Goal: Check status

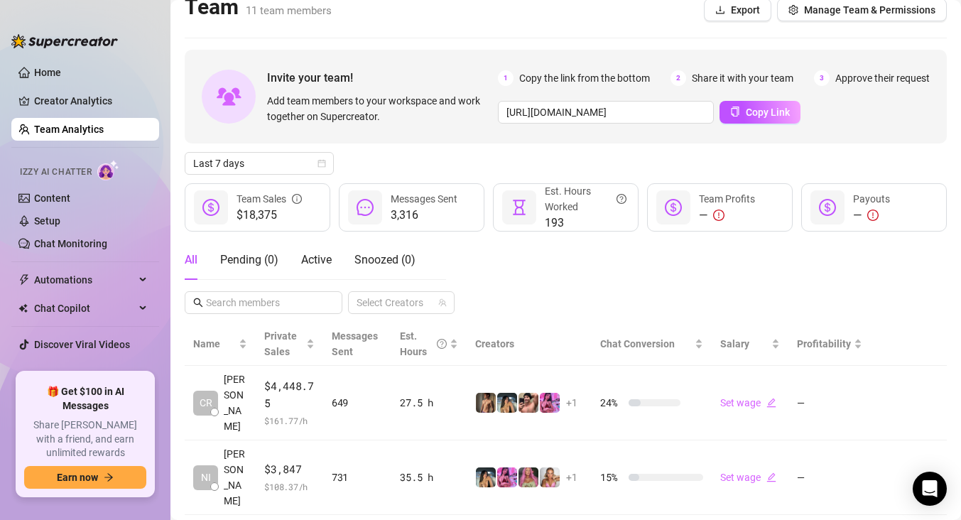
scroll to position [18, 0]
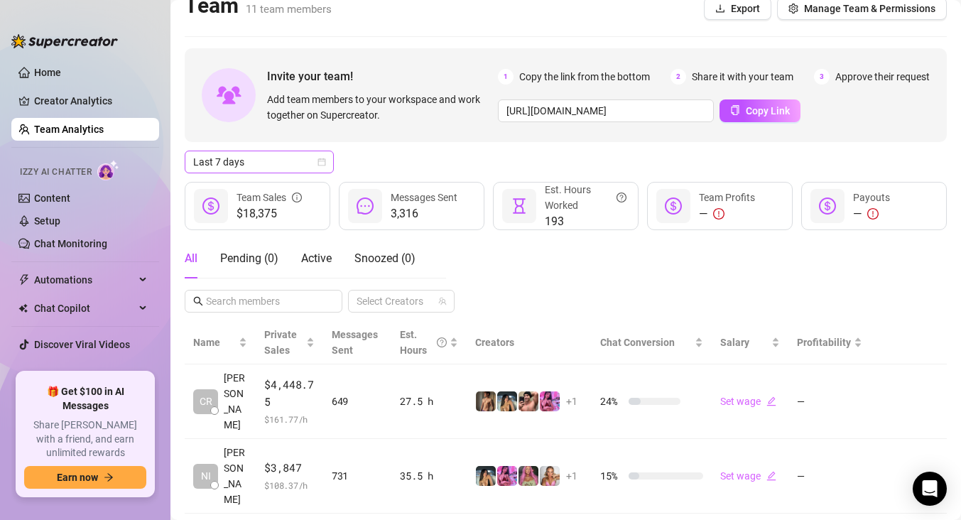
click at [292, 166] on span "Last 7 days" at bounding box center [259, 161] width 132 height 21
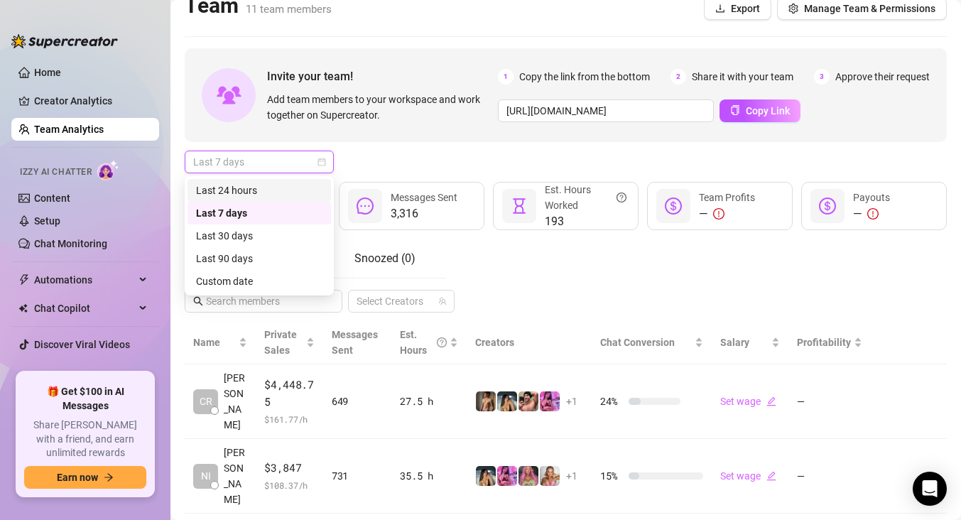
click at [292, 186] on div "Last 24 hours" at bounding box center [259, 191] width 126 height 16
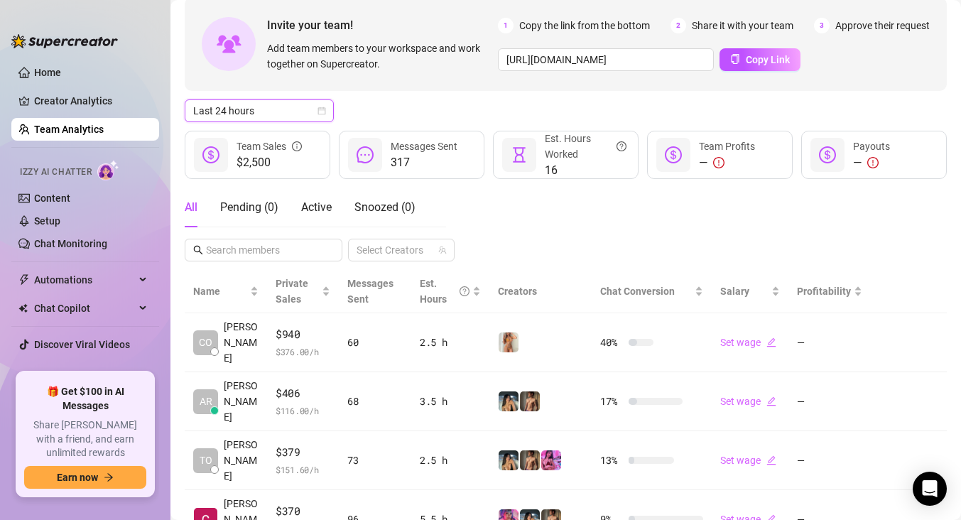
scroll to position [75, 0]
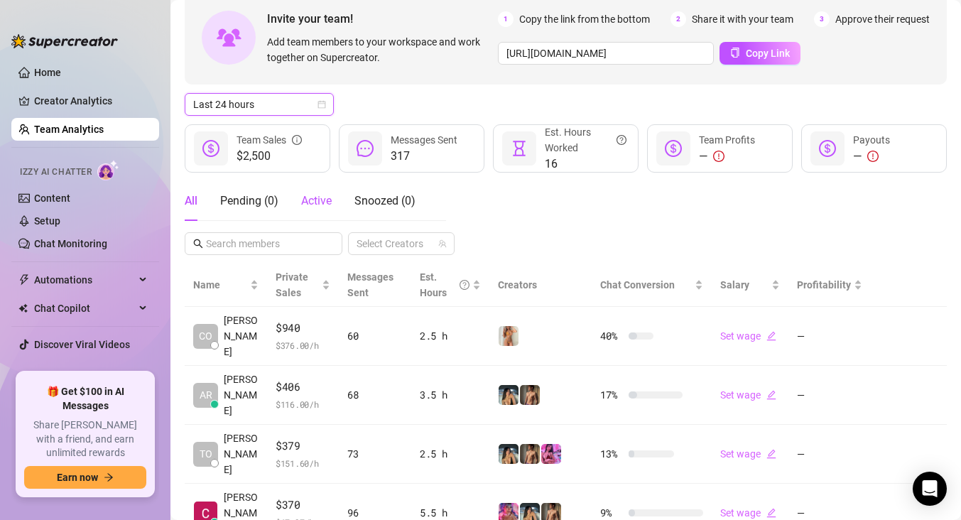
click at [326, 204] on span "Active" at bounding box center [316, 200] width 31 height 13
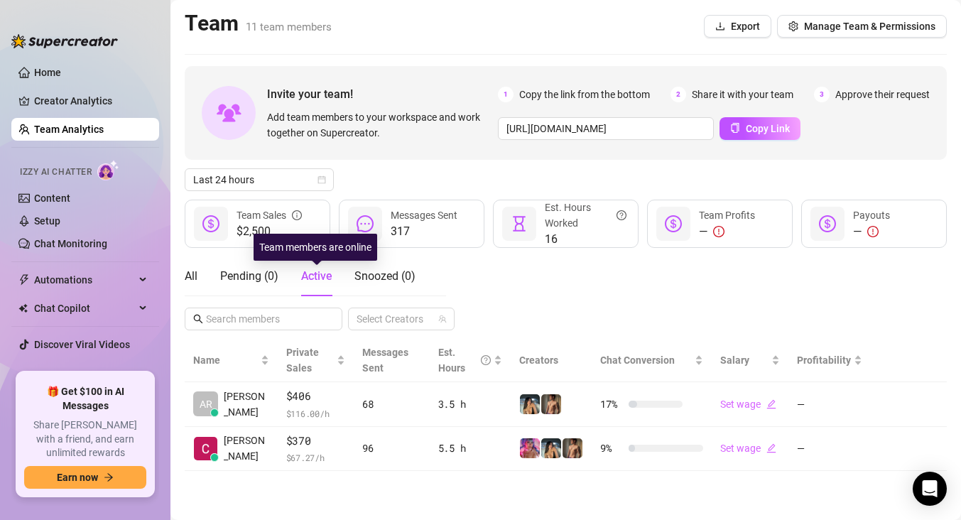
scroll to position [0, 0]
click at [190, 279] on div "All" at bounding box center [191, 276] width 13 height 17
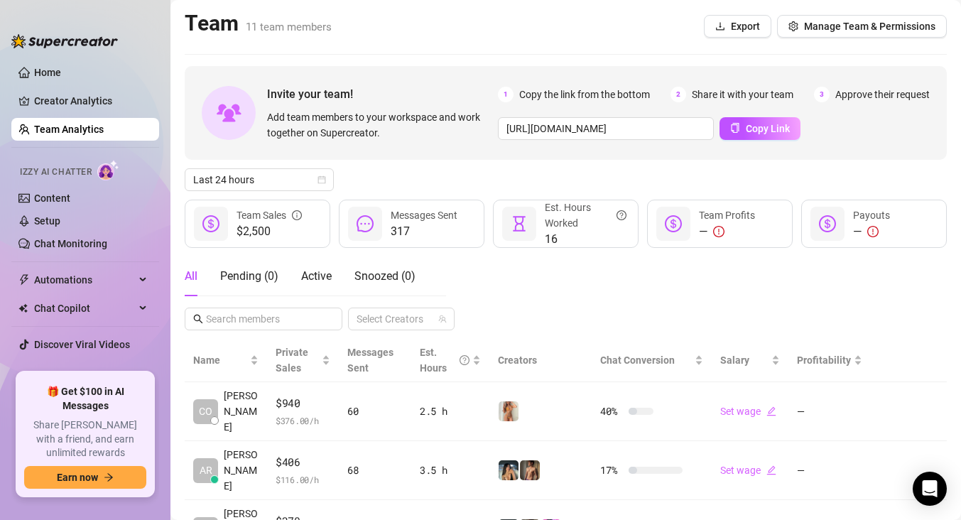
scroll to position [42, 0]
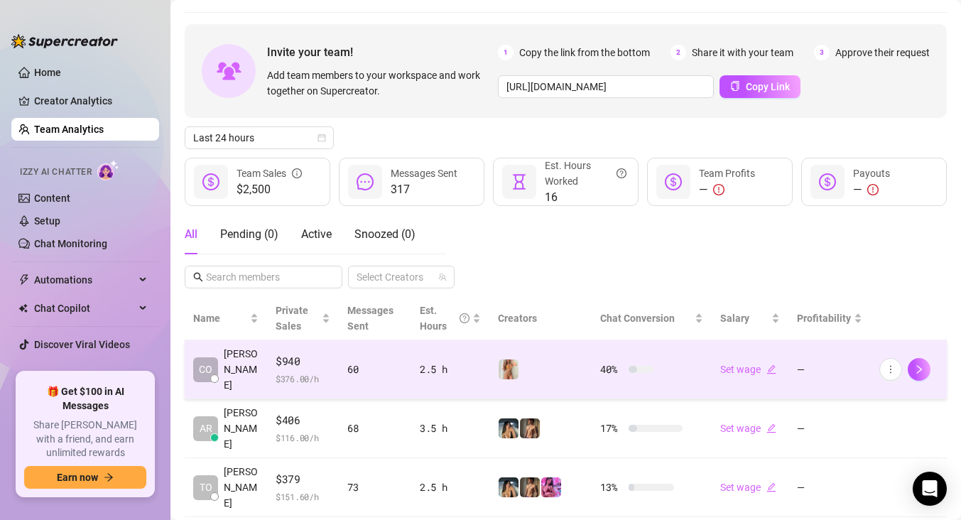
click at [414, 368] on td "2.5 h" at bounding box center [450, 369] width 78 height 59
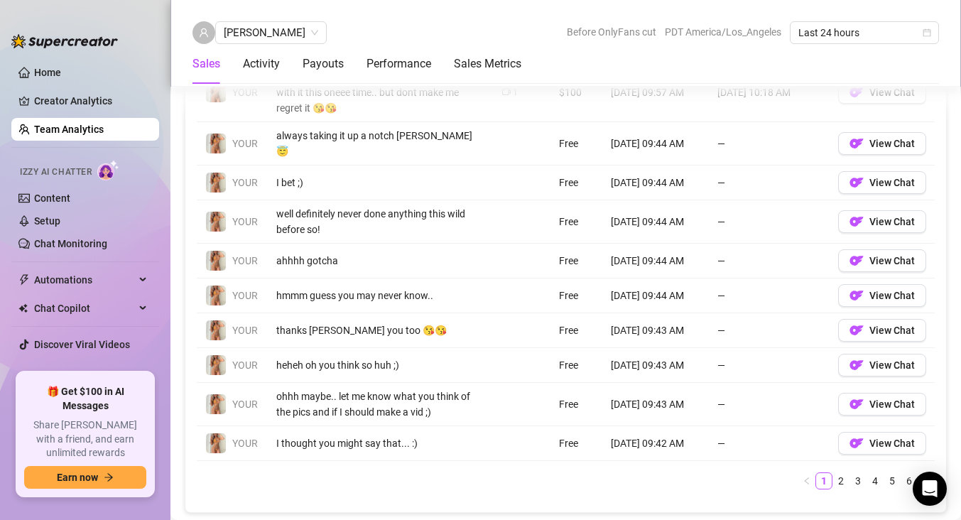
scroll to position [1104, 0]
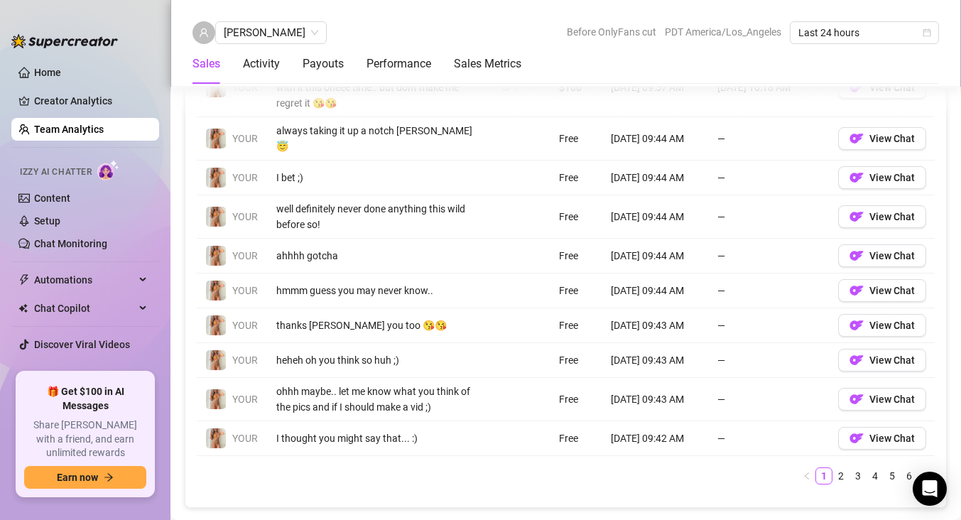
click at [855, 460] on div "Account Message Media Price When Sent When Purchased YOUR ok [PERSON_NAME] sinc…" at bounding box center [566, 263] width 738 height 465
click at [840, 468] on link "2" at bounding box center [841, 476] width 16 height 16
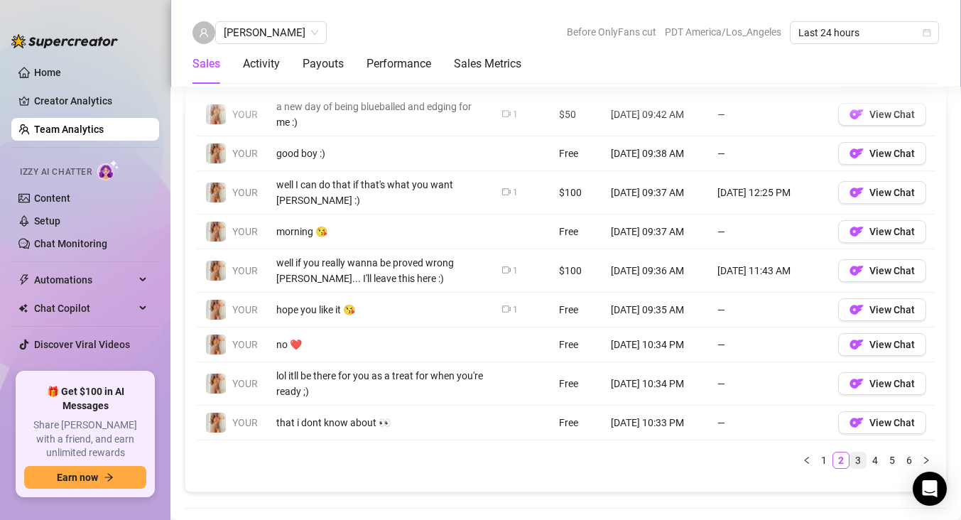
click at [850, 452] on link "3" at bounding box center [858, 460] width 16 height 16
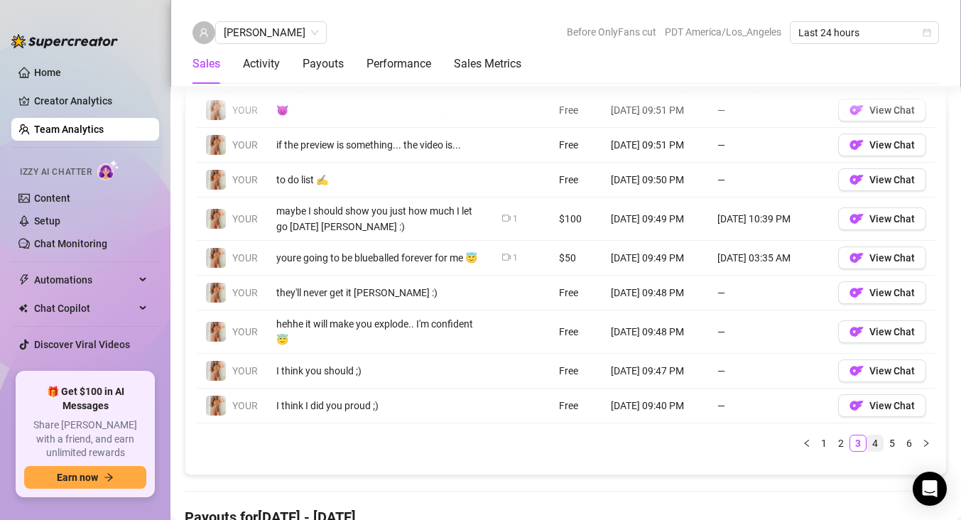
click at [876, 438] on link "4" at bounding box center [875, 443] width 16 height 16
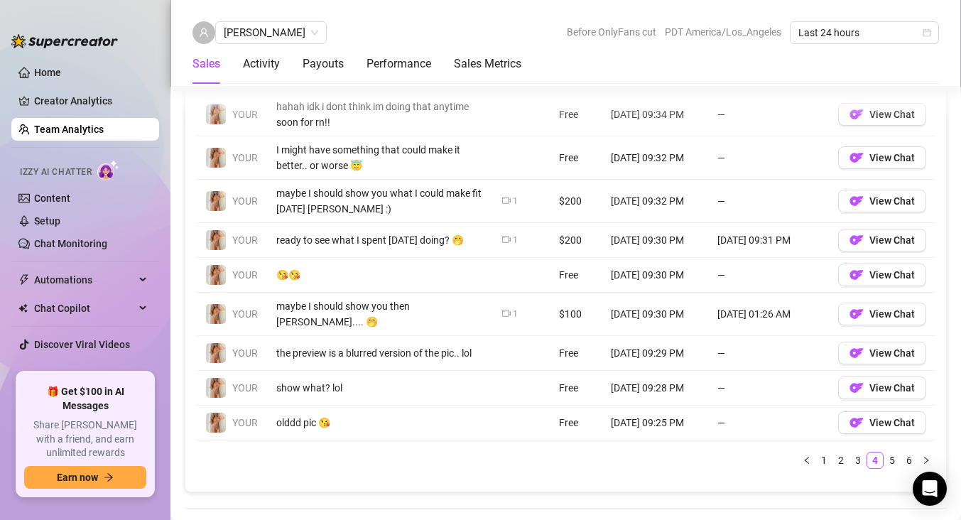
click at [894, 430] on td "View Chat" at bounding box center [882, 423] width 105 height 35
click at [883, 452] on li "4" at bounding box center [874, 460] width 17 height 17
click at [890, 452] on link "5" at bounding box center [892, 460] width 16 height 16
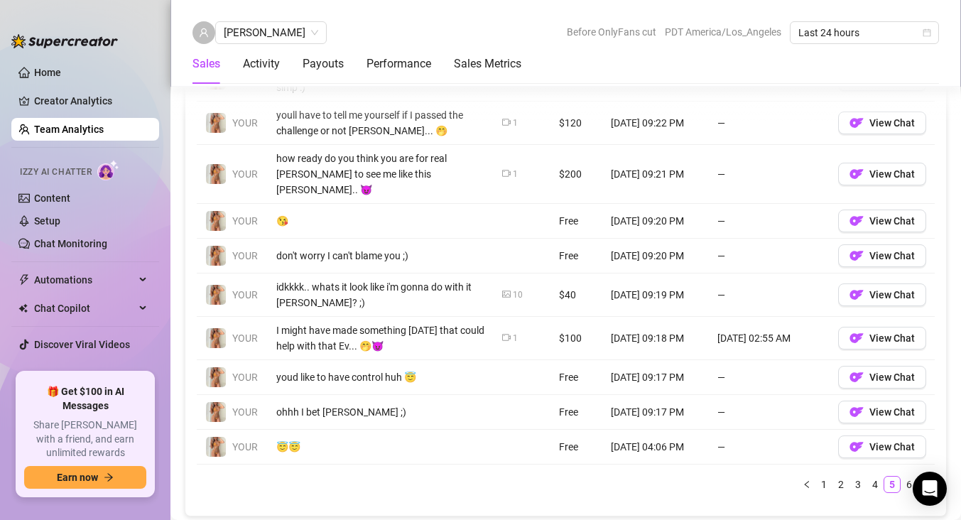
click at [906, 452] on div "Account Message Media Price When Sent When Purchased YOUR I think you have a fe…" at bounding box center [566, 262] width 738 height 462
click at [913, 452] on div "Account Message Media Price When Sent When Purchased YOUR I think you have a fe…" at bounding box center [566, 262] width 738 height 462
click at [913, 459] on div "Account Message Media Price When Sent When Purchased YOUR I think you have a fe…" at bounding box center [566, 262] width 738 height 462
click at [912, 477] on link "6" at bounding box center [909, 485] width 16 height 16
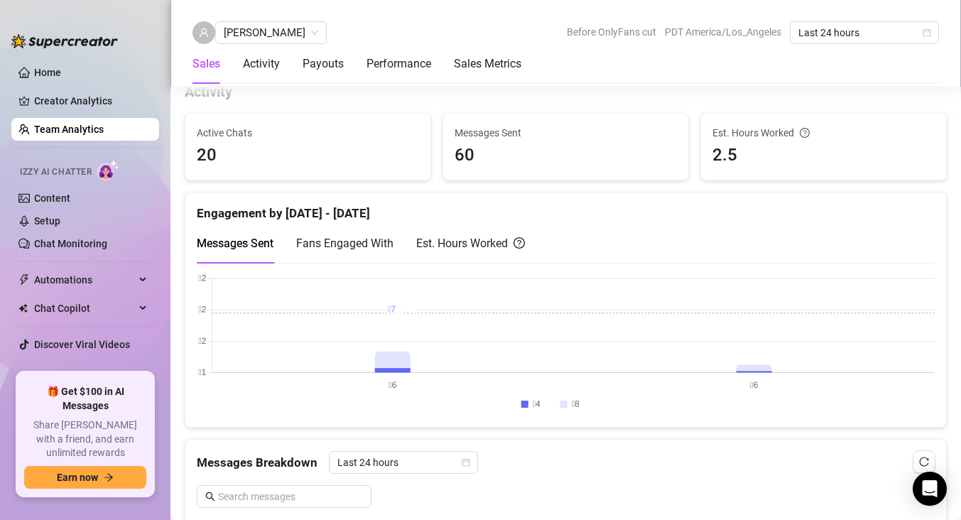
scroll to position [569, 0]
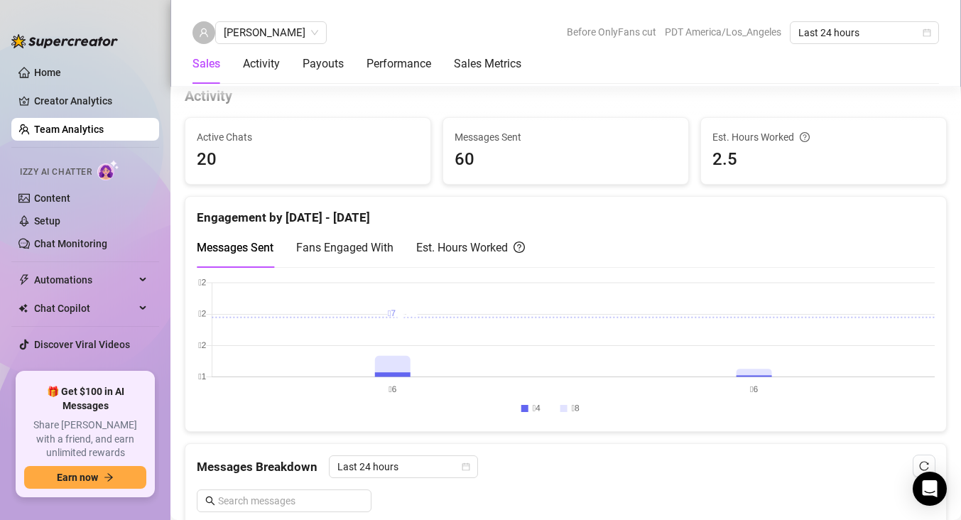
click at [466, 244] on div "Est. Hours Worked" at bounding box center [470, 248] width 109 height 18
click at [356, 251] on span "Fans Engaged With" at bounding box center [344, 247] width 97 height 13
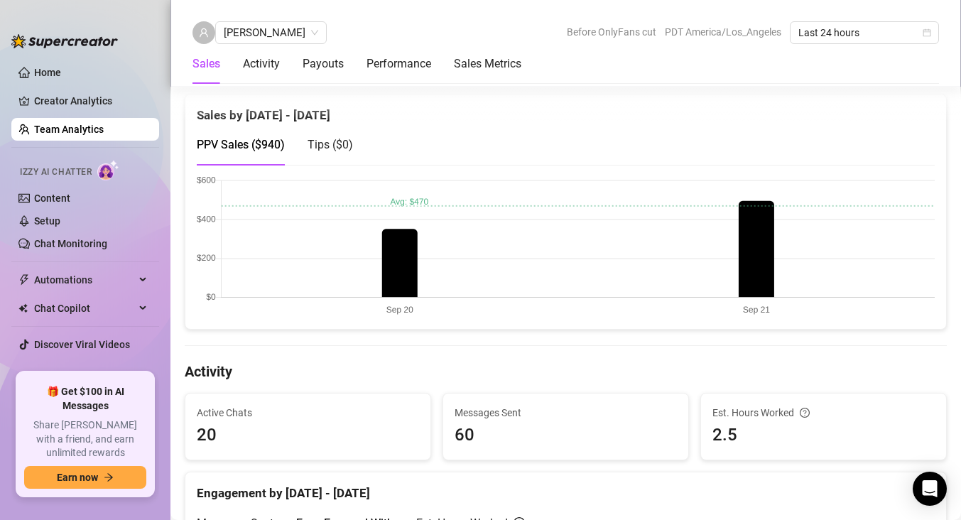
scroll to position [412, 0]
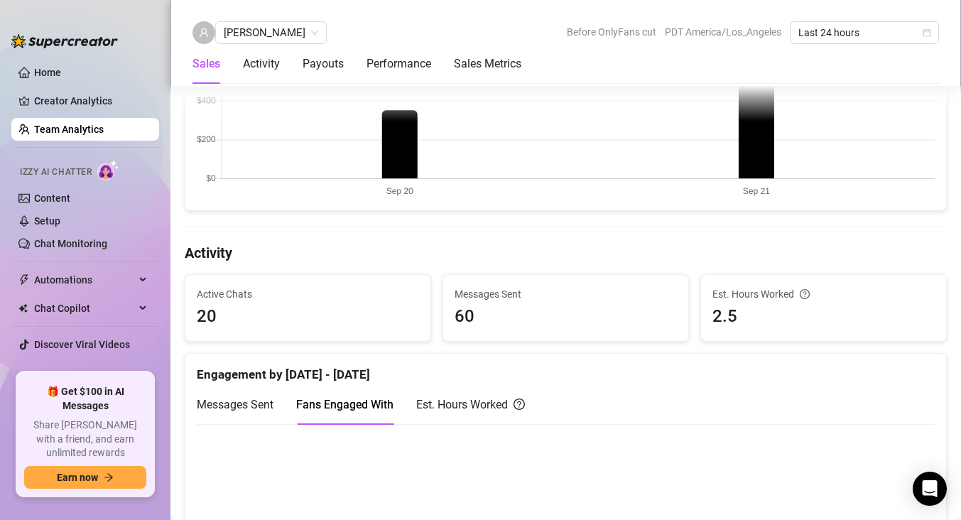
click at [217, 313] on span "20" at bounding box center [308, 316] width 222 height 27
click at [207, 317] on span "20" at bounding box center [308, 316] width 222 height 27
